Goal: Understand process/instructions: Learn about a topic

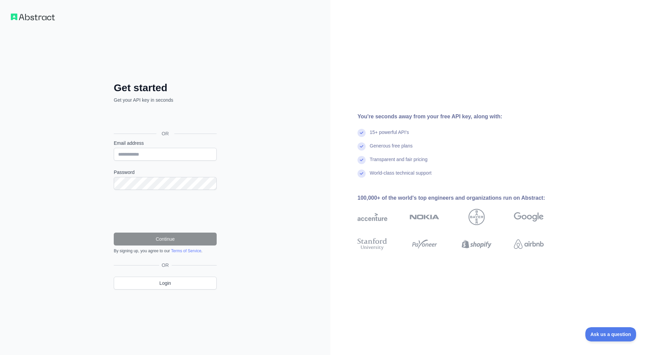
click at [239, 213] on div "Get started Get your API key in seconds OR Email address Password Continue By s…" at bounding box center [165, 177] width 331 height 355
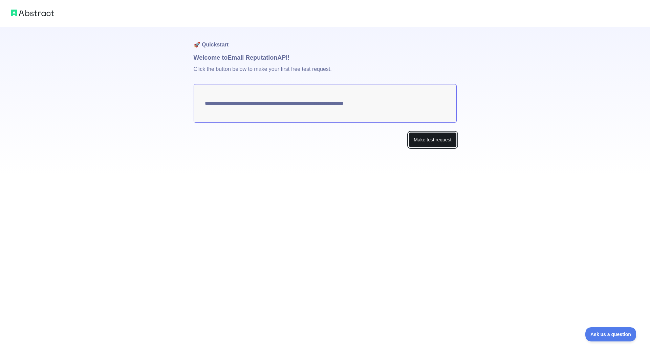
click at [423, 146] on button "Make test request" at bounding box center [433, 139] width 48 height 15
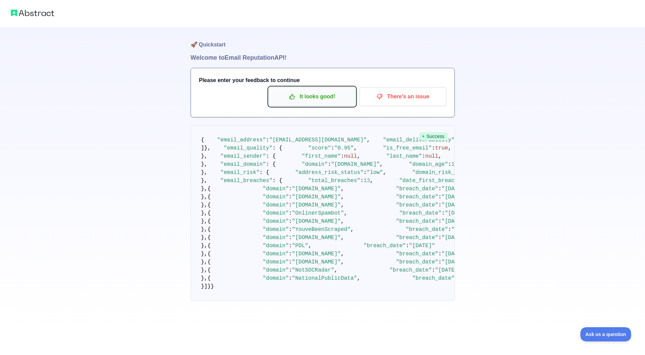
click at [304, 99] on p "It looks good!" at bounding box center [312, 97] width 77 height 12
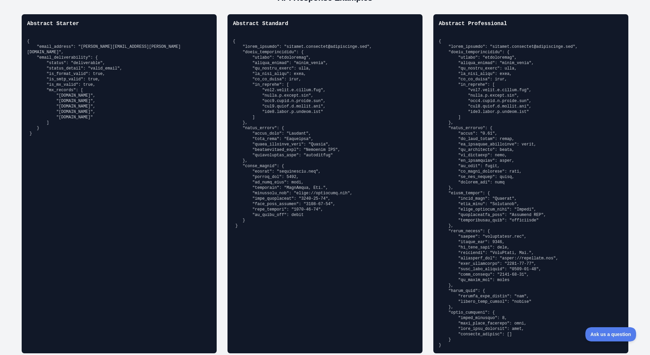
scroll to position [447, 0]
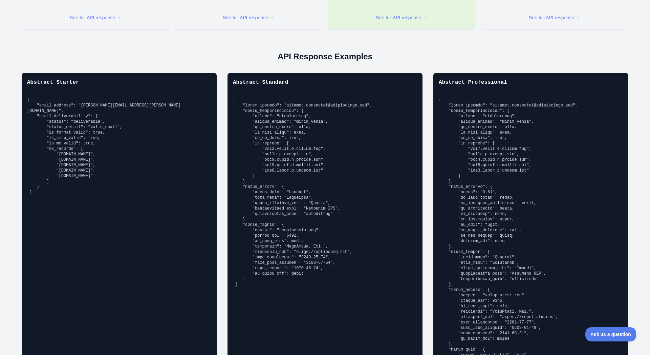
drag, startPoint x: 41, startPoint y: 145, endPoint x: 87, endPoint y: 177, distance: 56.5
click at [87, 177] on pre "{ "email_address": "[PERSON_NAME][EMAIL_ADDRESS][PERSON_NAME][DOMAIN_NAME]", "e…" at bounding box center [119, 146] width 184 height 98
click at [88, 143] on pre "{ "email_address": "[PERSON_NAME][EMAIL_ADDRESS][PERSON_NAME][DOMAIN_NAME]", "e…" at bounding box center [119, 146] width 184 height 98
click at [98, 137] on pre "{ "email_address": "[PERSON_NAME][EMAIL_ADDRESS][PERSON_NAME][DOMAIN_NAME]", "e…" at bounding box center [119, 146] width 184 height 98
drag, startPoint x: 46, startPoint y: 118, endPoint x: 116, endPoint y: 131, distance: 71.0
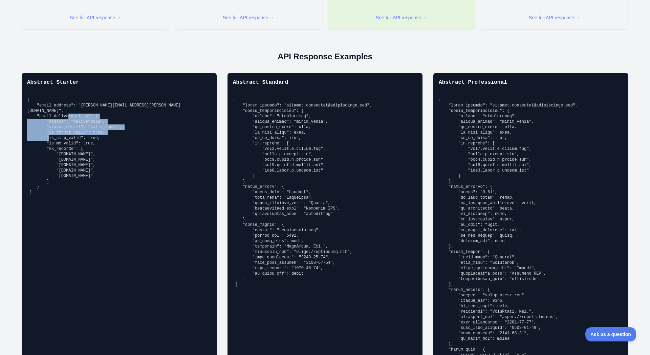
click at [116, 131] on pre "{ "email_address": "[PERSON_NAME][EMAIL_ADDRESS][PERSON_NAME][DOMAIN_NAME]", "e…" at bounding box center [119, 146] width 184 height 98
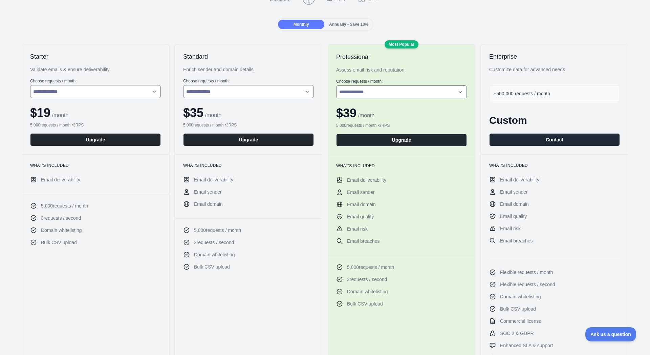
scroll to position [0, 0]
